Goal: Find specific page/section: Find specific page/section

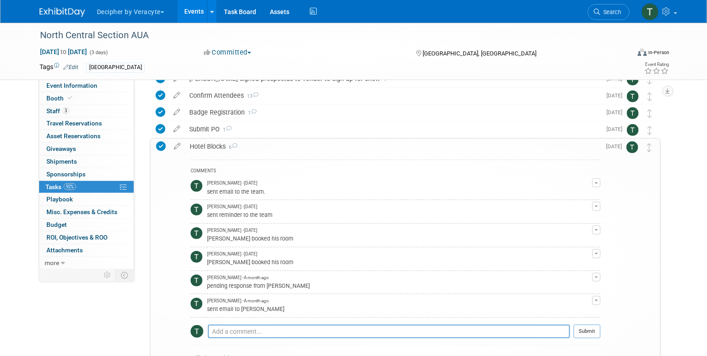
click at [195, 11] on link "Events" at bounding box center [194, 11] width 33 height 23
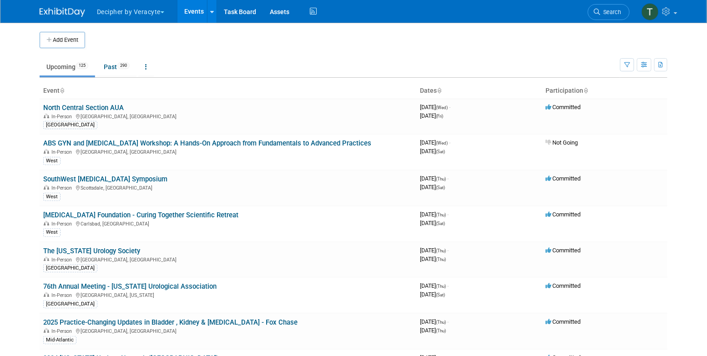
click at [199, 16] on link "Events" at bounding box center [194, 11] width 33 height 23
click at [641, 59] on button "button" at bounding box center [644, 64] width 15 height 13
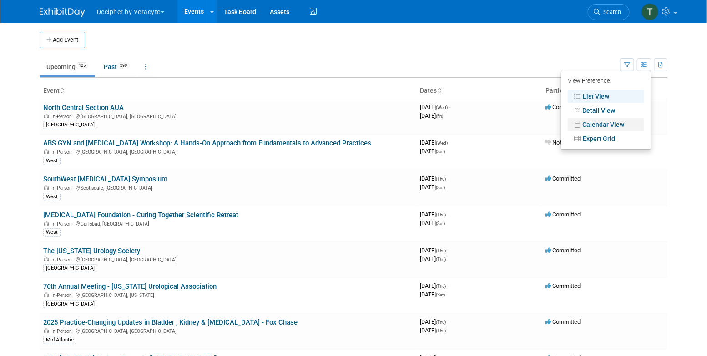
click at [632, 118] on link "Calendar View" at bounding box center [606, 124] width 76 height 13
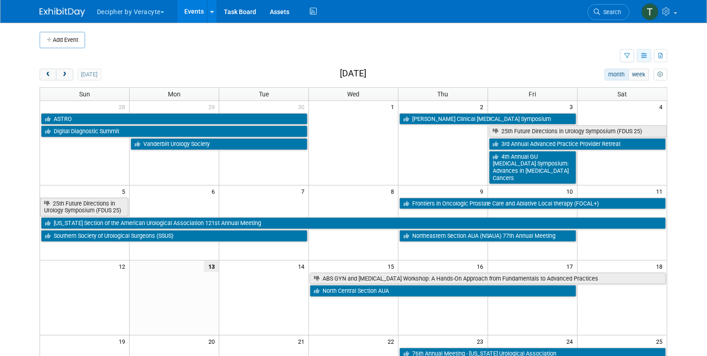
click at [647, 57] on icon "button" at bounding box center [644, 56] width 7 height 6
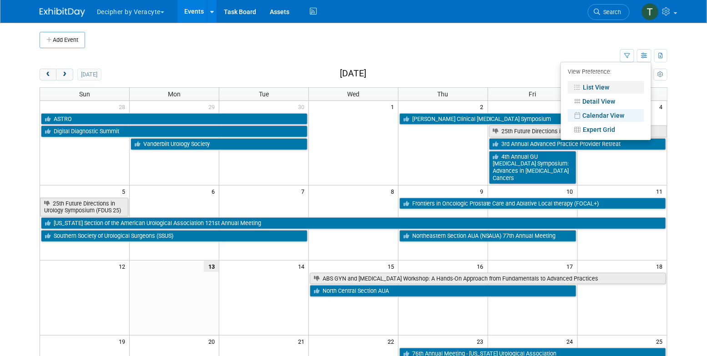
click at [626, 83] on link "List View" at bounding box center [606, 87] width 76 height 13
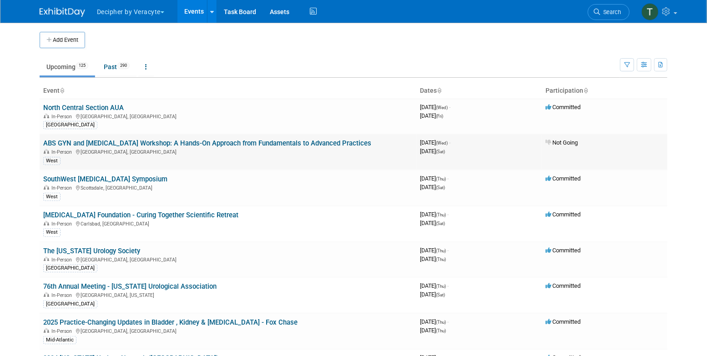
click at [406, 159] on div "West" at bounding box center [228, 161] width 370 height 10
click at [642, 69] on button "button" at bounding box center [644, 64] width 15 height 13
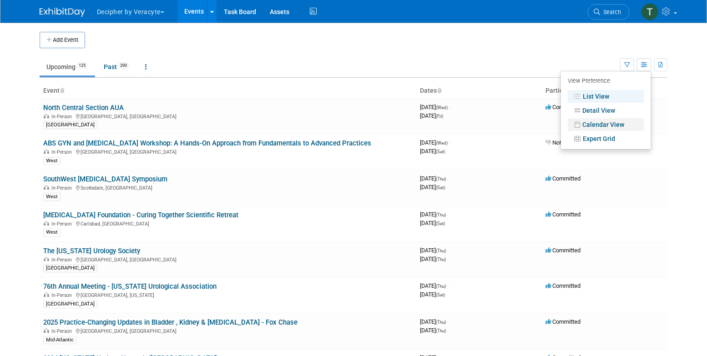
click at [627, 121] on link "Calendar View" at bounding box center [606, 124] width 76 height 13
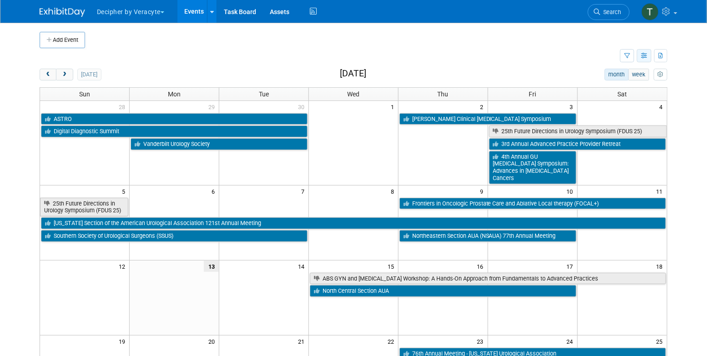
click at [645, 58] on icon "button" at bounding box center [644, 56] width 7 height 6
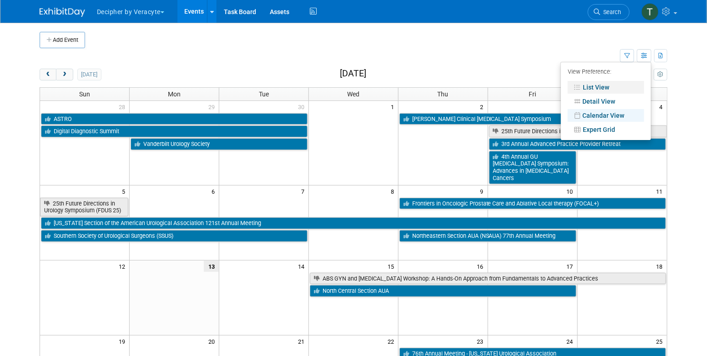
click at [630, 84] on link "List View" at bounding box center [606, 87] width 76 height 13
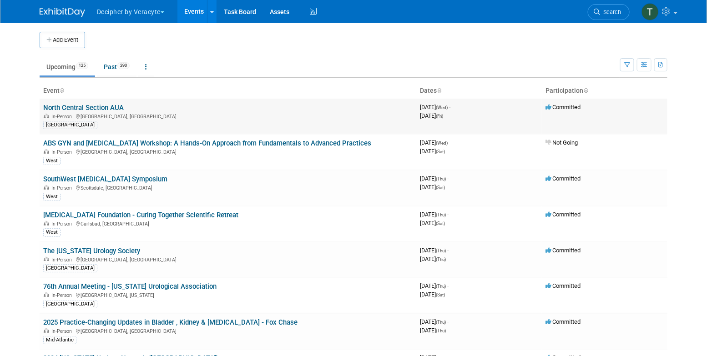
scroll to position [464, 0]
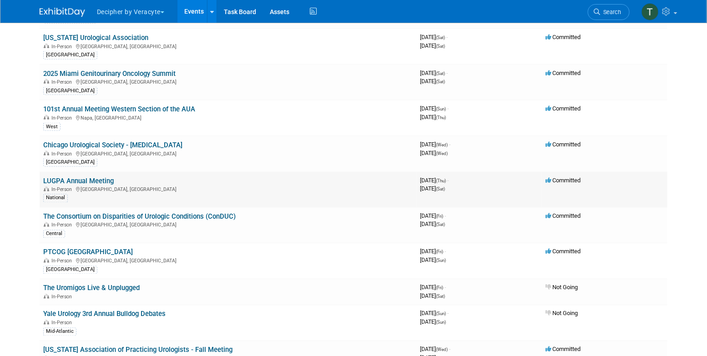
click at [97, 177] on link "LUGPA Annual Meeting" at bounding box center [78, 181] width 71 height 8
